Goal: Navigation & Orientation: Find specific page/section

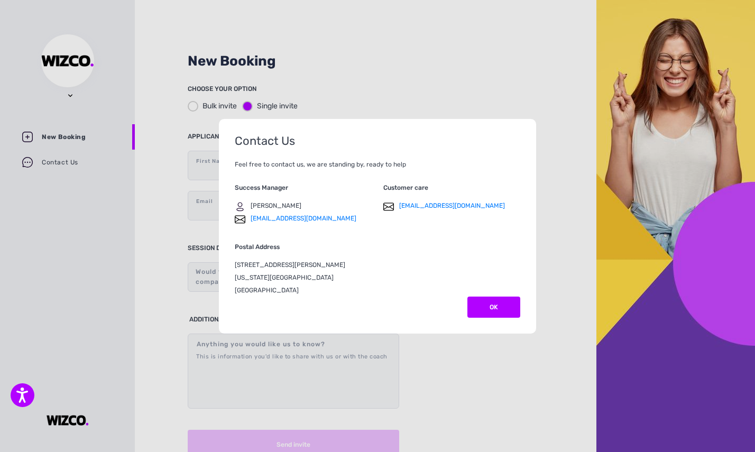
click at [486, 231] on div "Success Manager [PERSON_NAME] [PERSON_NAME][EMAIL_ADDRESS][DOMAIN_NAME] Custome…" at bounding box center [378, 210] width 286 height 59
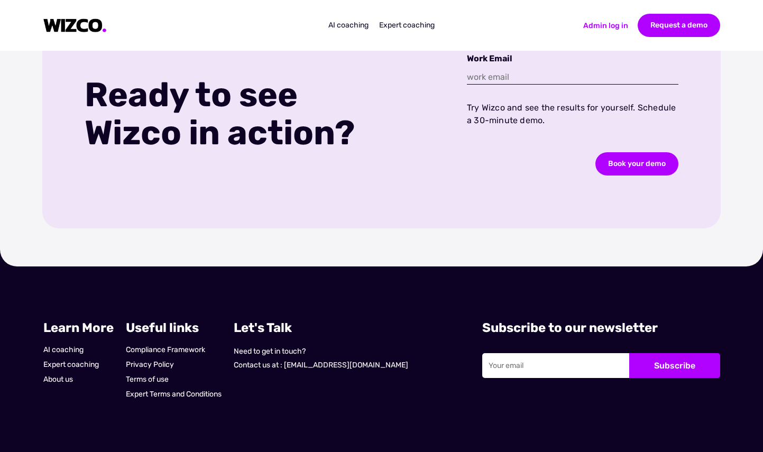
scroll to position [2198, 0]
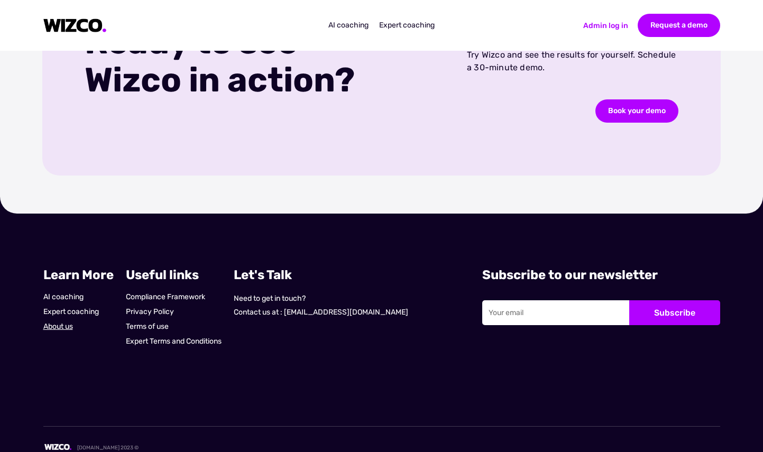
click at [55, 322] on link "About us" at bounding box center [78, 327] width 70 height 11
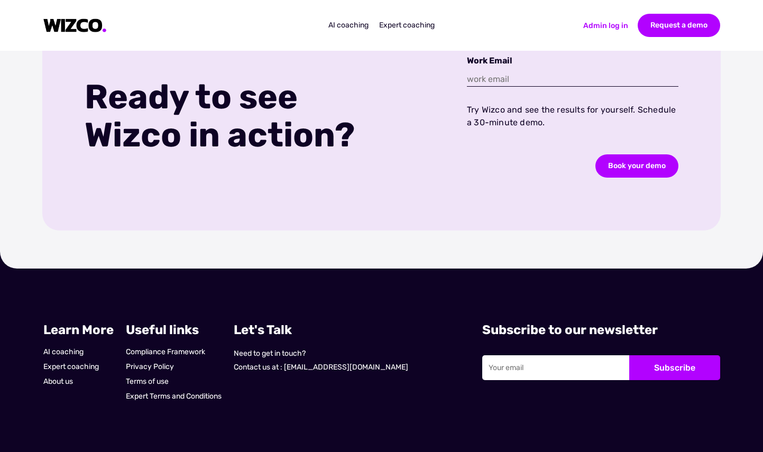
scroll to position [2168, 0]
